Goal: Find specific page/section: Find specific page/section

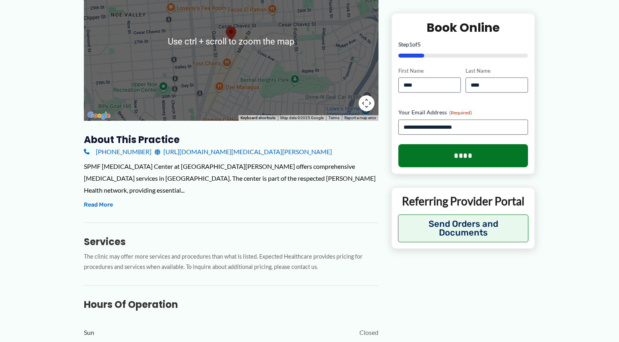
scroll to position [199, 0]
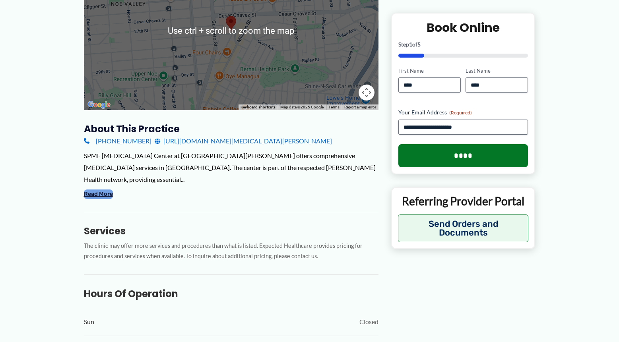
click at [97, 190] on button "Read More" at bounding box center [98, 195] width 29 height 10
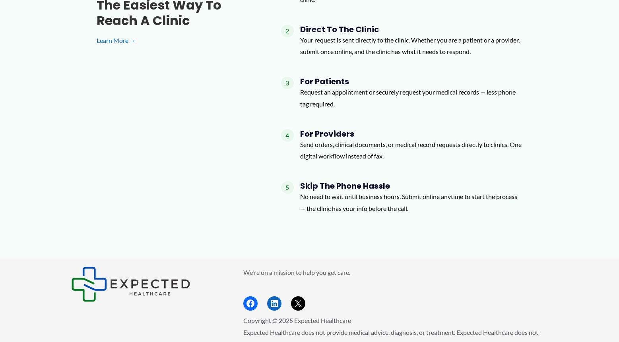
scroll to position [1300, 0]
